Goal: Transaction & Acquisition: Purchase product/service

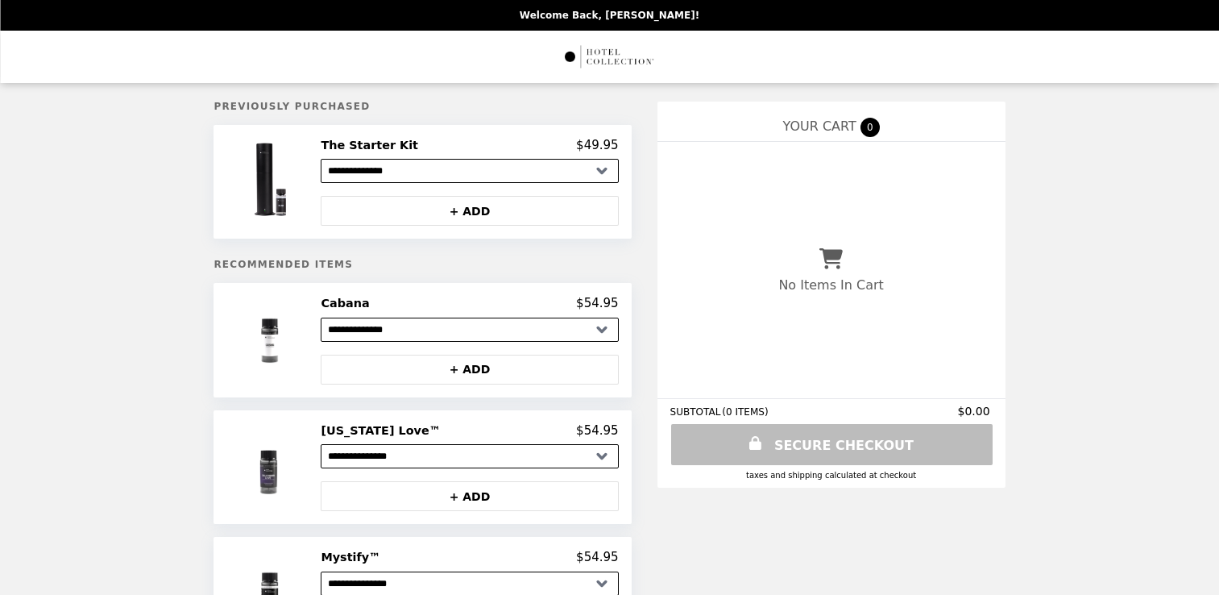
select select "**********"
click at [317, 181] on img at bounding box center [272, 182] width 92 height 88
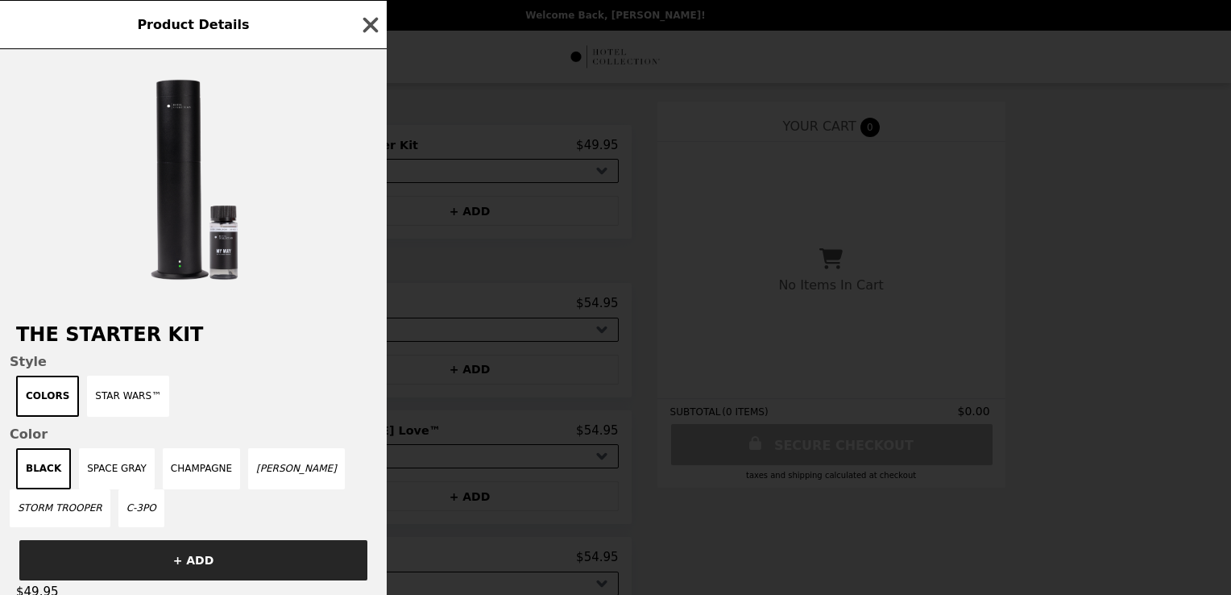
click at [371, 15] on icon "button" at bounding box center [370, 25] width 24 height 24
